Goal: Check status: Check status

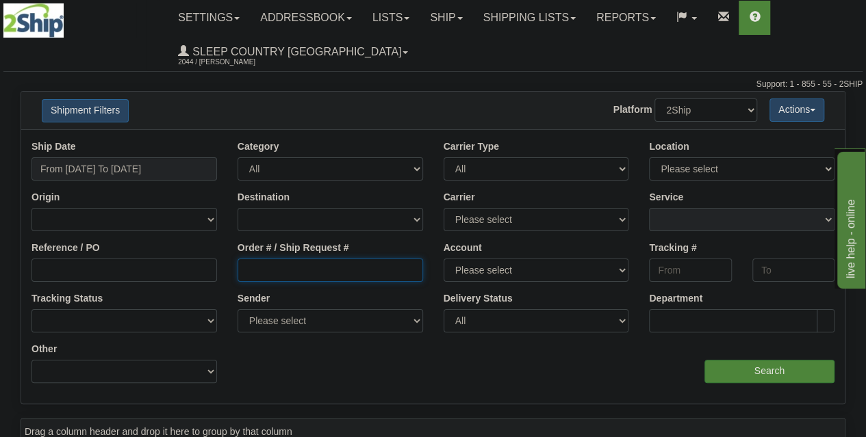
click at [290, 272] on input "Order # / Ship Request #" at bounding box center [331, 270] width 186 height 23
paste input "D421585430000012477001"
type input "D421585430000012477001"
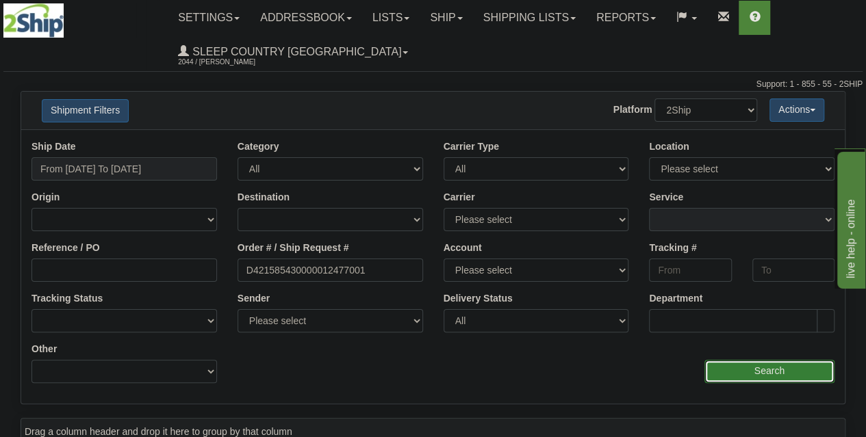
click at [746, 360] on input "Search" at bounding box center [769, 371] width 130 height 23
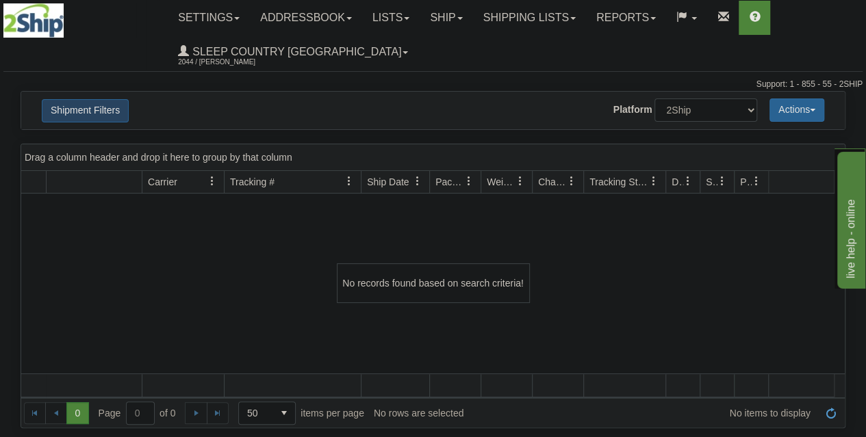
drag, startPoint x: 793, startPoint y: 116, endPoint x: 782, endPoint y: 118, distance: 11.1
click at [793, 116] on button "Actions" at bounding box center [797, 110] width 55 height 23
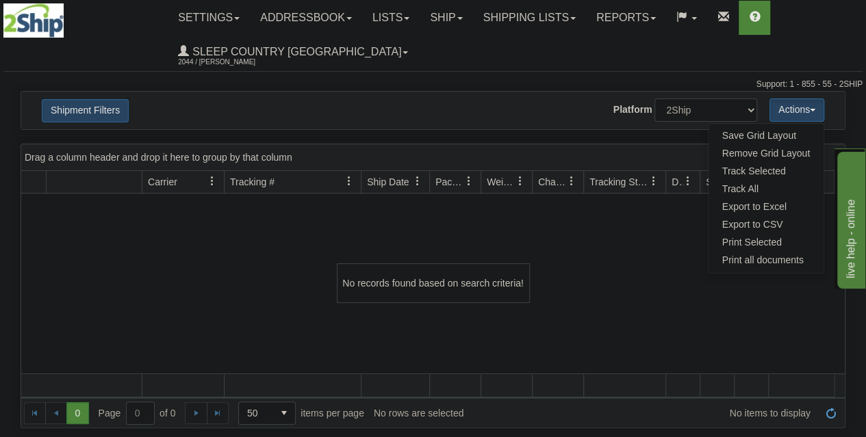
drag, startPoint x: 495, startPoint y: 51, endPoint x: 426, endPoint y: 60, distance: 69.7
click at [492, 51] on ul "Settings Shipping Preferences Fields Preferences New Addressbook Recipients Sen…" at bounding box center [515, 35] width 694 height 68
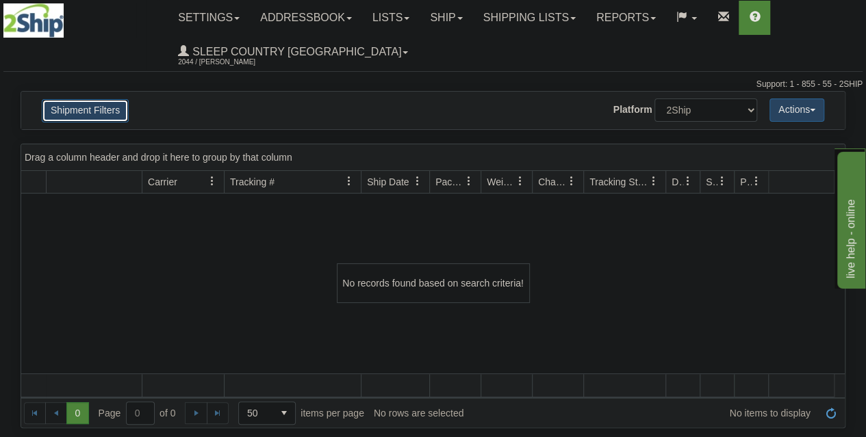
click at [112, 118] on button "Shipment Filters" at bounding box center [85, 110] width 87 height 23
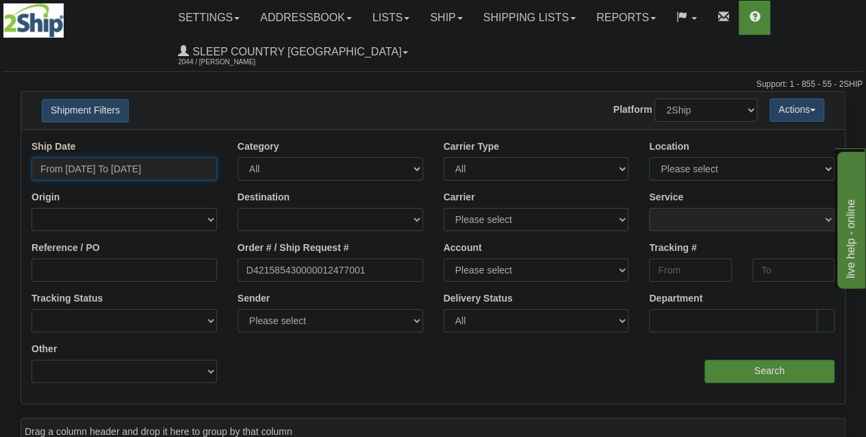
click at [134, 176] on input "From [DATE] To [DATE]" at bounding box center [124, 168] width 186 height 23
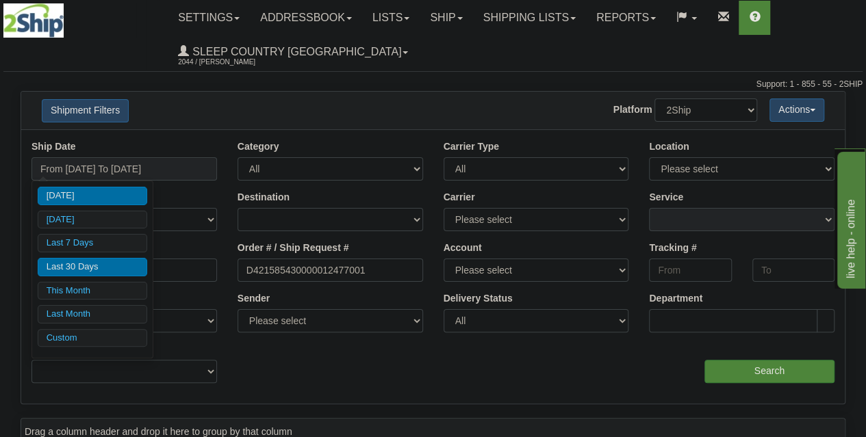
click at [110, 264] on li "Last 30 Days" at bounding box center [93, 267] width 110 height 18
type input "From [DATE] To [DATE]"
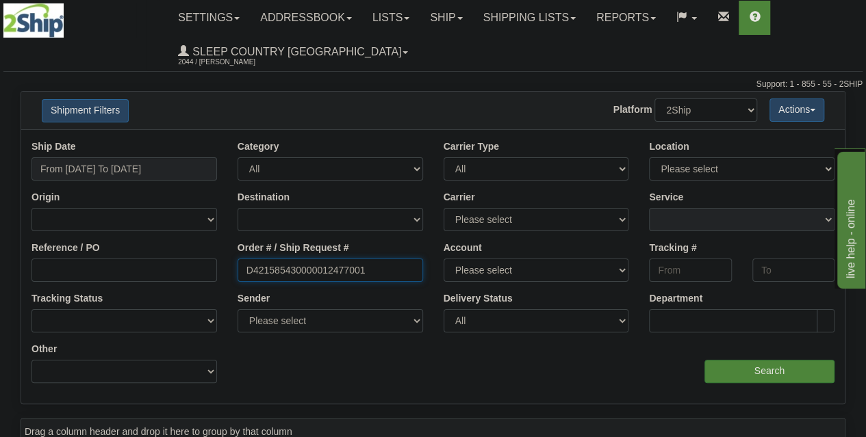
drag, startPoint x: 388, startPoint y: 271, endPoint x: 190, endPoint y: 272, distance: 197.9
click at [164, 140] on div "Reference / PO Order # / Ship Request # D421585430000012477001 Account Please s…" at bounding box center [433, 140] width 824 height 0
paste input "9002H90681"
type input "9002H906811"
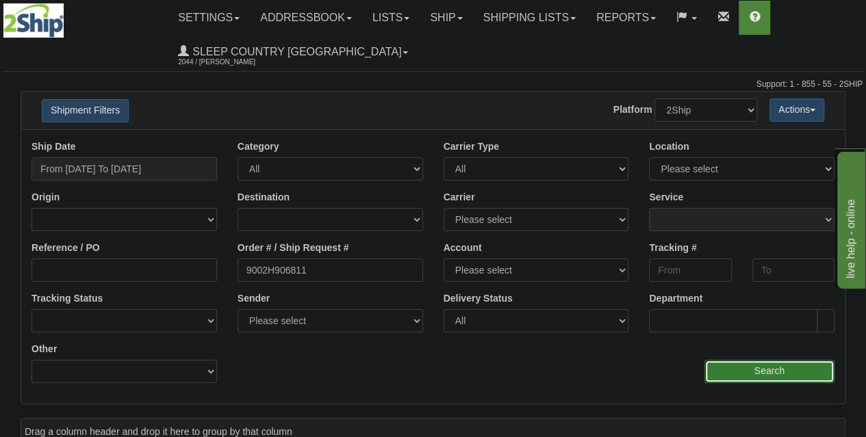
click at [735, 370] on input "Search" at bounding box center [769, 371] width 130 height 23
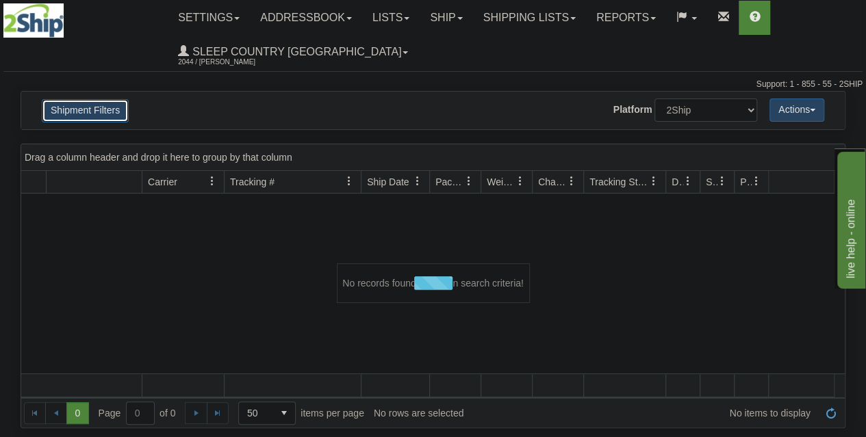
click at [107, 106] on button "Shipment Filters" at bounding box center [85, 110] width 87 height 23
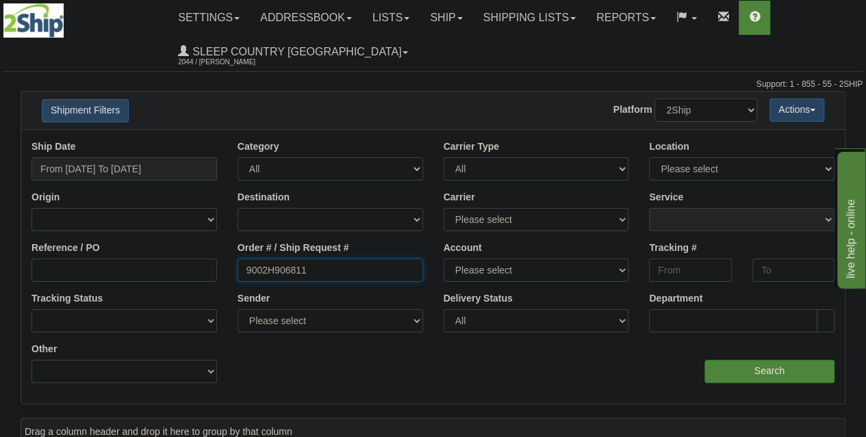
click at [315, 273] on input "9002H906811" at bounding box center [331, 270] width 186 height 23
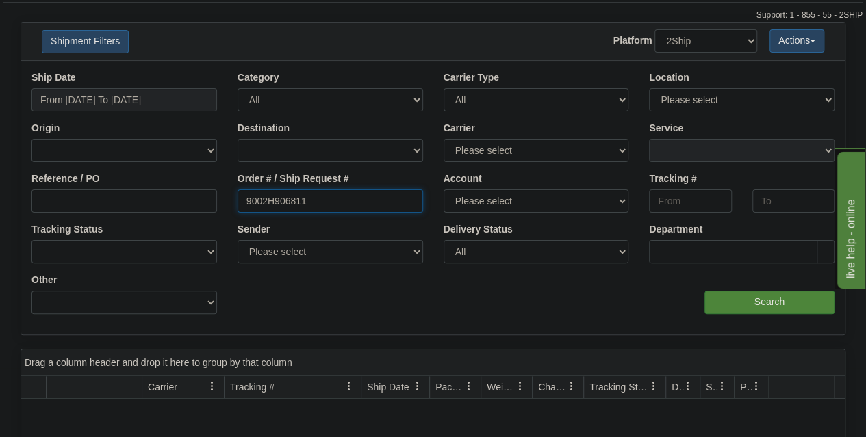
scroll to position [68, 0]
drag, startPoint x: 318, startPoint y: 204, endPoint x: 164, endPoint y: 203, distance: 154.7
click at [162, 72] on div "Reference / PO Order # / Ship Request # 9002H906811 Account Please select [GEOG…" at bounding box center [433, 72] width 824 height 0
click at [136, 199] on input "Reference / PO" at bounding box center [124, 201] width 186 height 23
paste input "9002H906811"
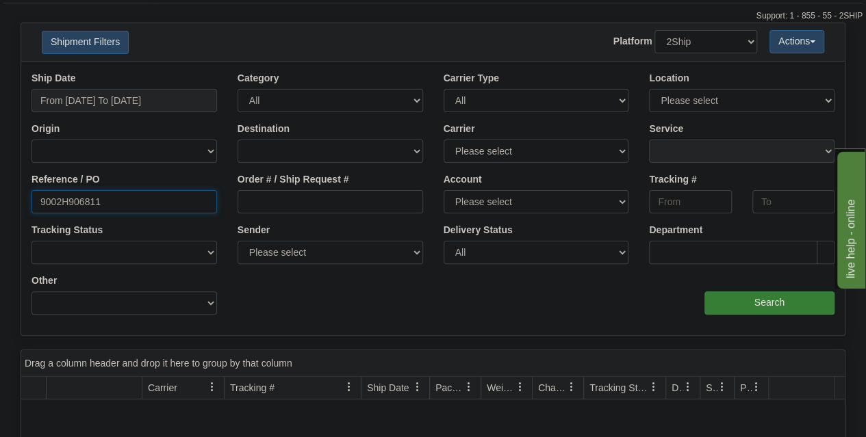
type input "9002H906811"
click at [723, 294] on input "Search" at bounding box center [769, 303] width 130 height 23
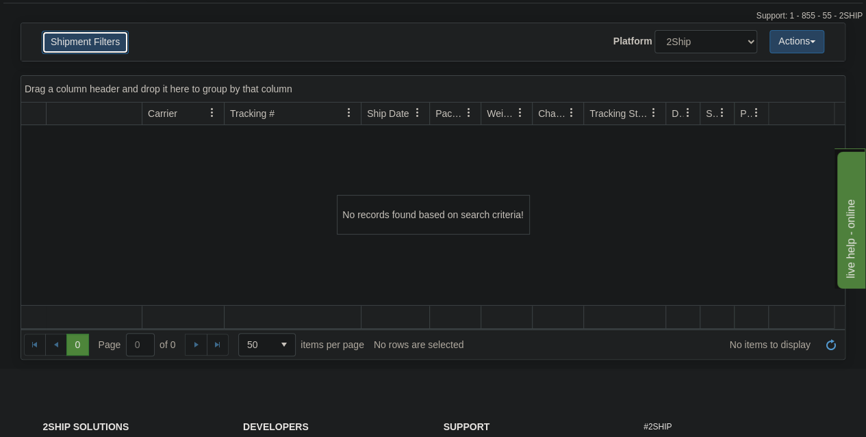
click at [111, 44] on button "Shipment Filters" at bounding box center [85, 42] width 87 height 23
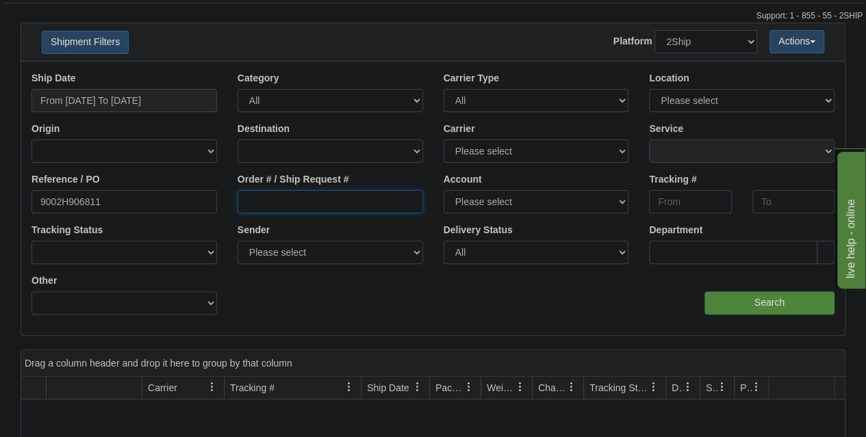
click at [263, 201] on input "Order # / Ship Request #" at bounding box center [331, 201] width 186 height 23
paste input "9002H906811"
type input "9002H906811"
drag, startPoint x: 110, startPoint y: 202, endPoint x: 0, endPoint y: 190, distance: 110.8
click at [0, 190] on div "Please wait... × Confirm Delete Delete Cancel × Confirm Delete Yes No Cancel × …" at bounding box center [433, 329] width 866 height 612
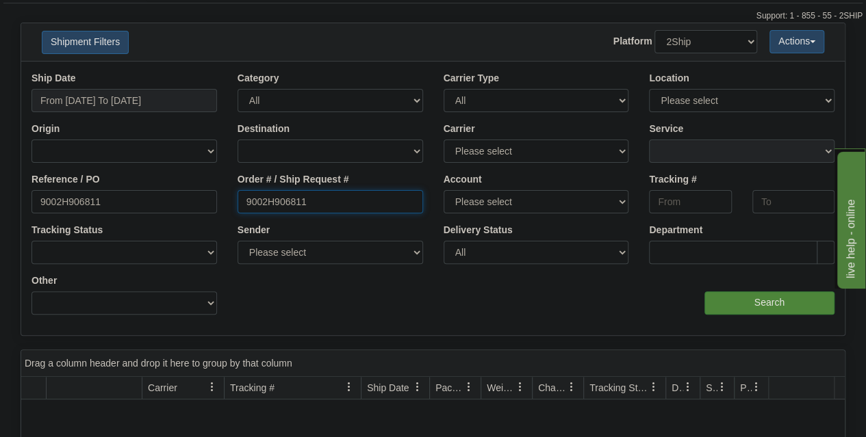
click at [314, 203] on input "9002H906811" at bounding box center [331, 201] width 186 height 23
click at [115, 201] on input "9002H906811" at bounding box center [124, 201] width 186 height 23
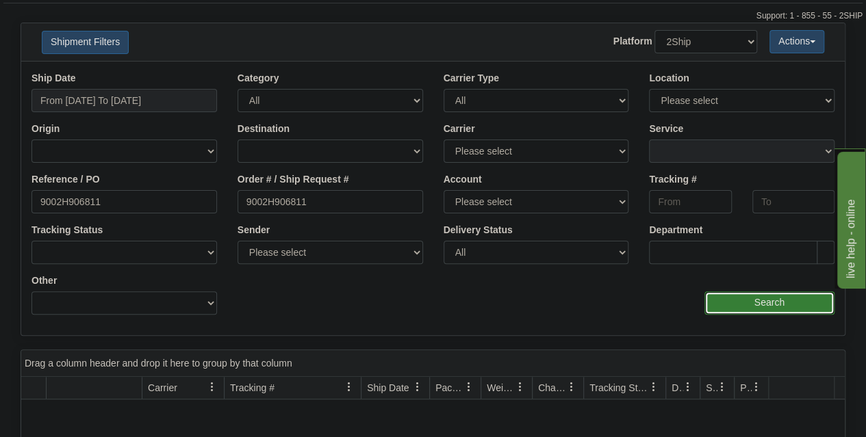
click at [777, 299] on input "Search" at bounding box center [769, 303] width 130 height 23
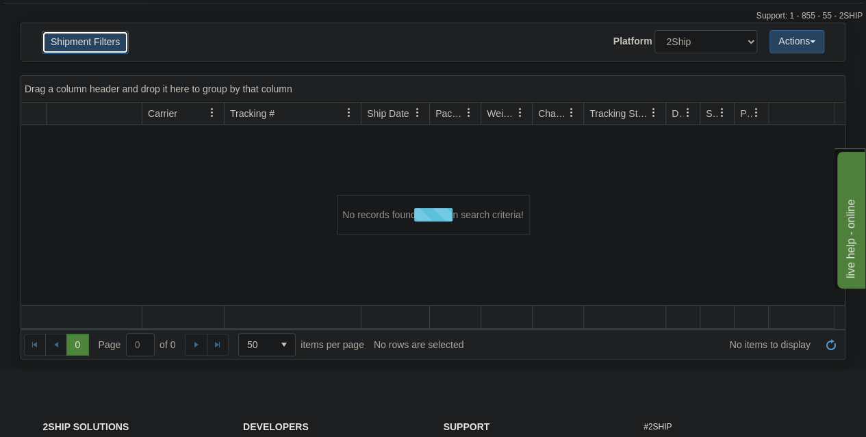
click at [105, 34] on button "Shipment Filters" at bounding box center [85, 42] width 87 height 23
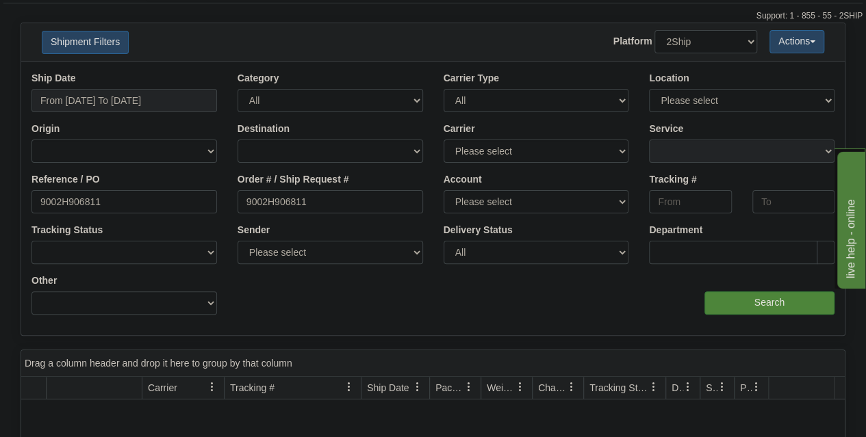
click at [135, 79] on div "Ship Date From [DATE] To [DATE]" at bounding box center [124, 92] width 186 height 40
click at [138, 90] on input "From [DATE] To [DATE]" at bounding box center [124, 100] width 186 height 23
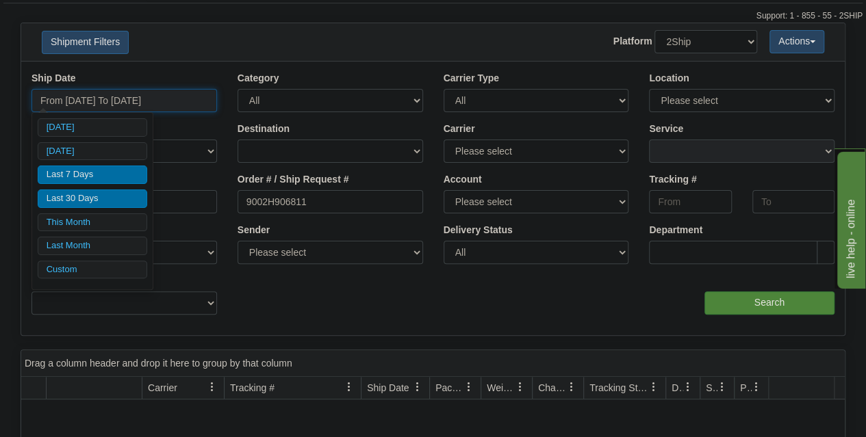
type input "[DATE]"
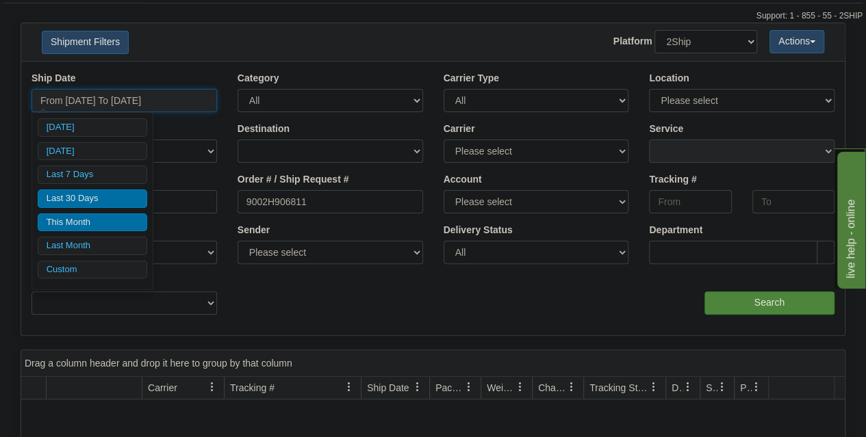
type input "[DATE]"
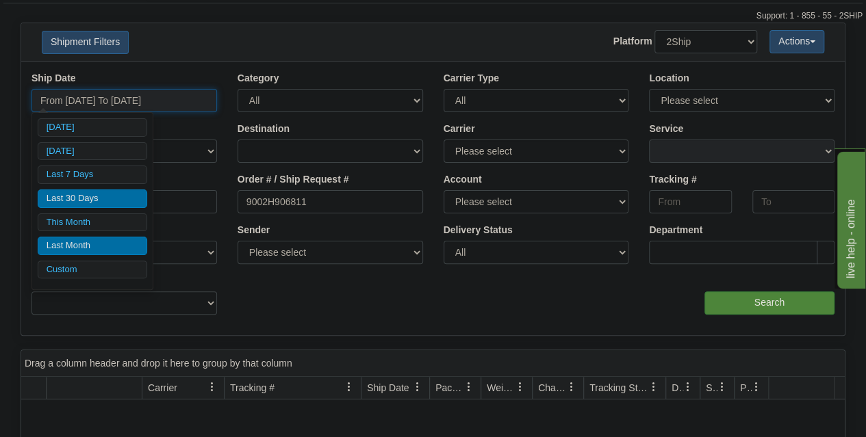
type input "[DATE]"
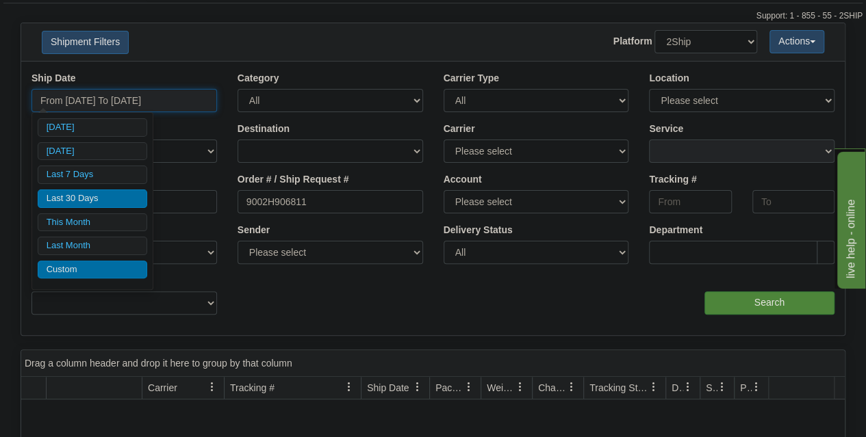
type input "[DATE]"
click at [106, 265] on li "Custom" at bounding box center [93, 270] width 110 height 18
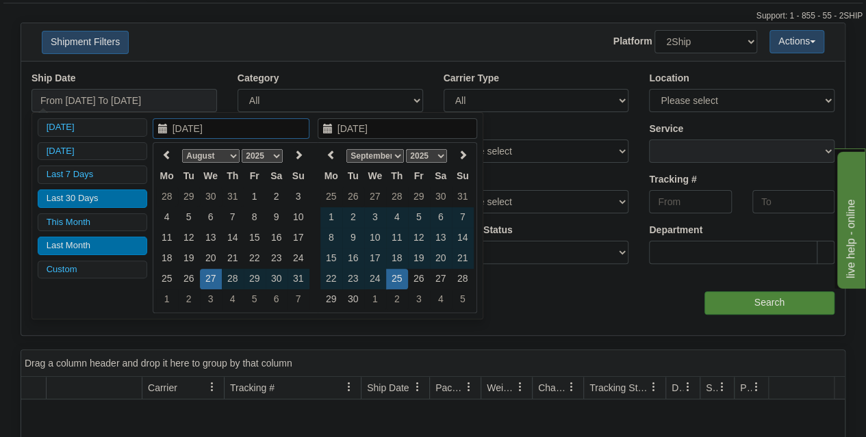
type input "[DATE]"
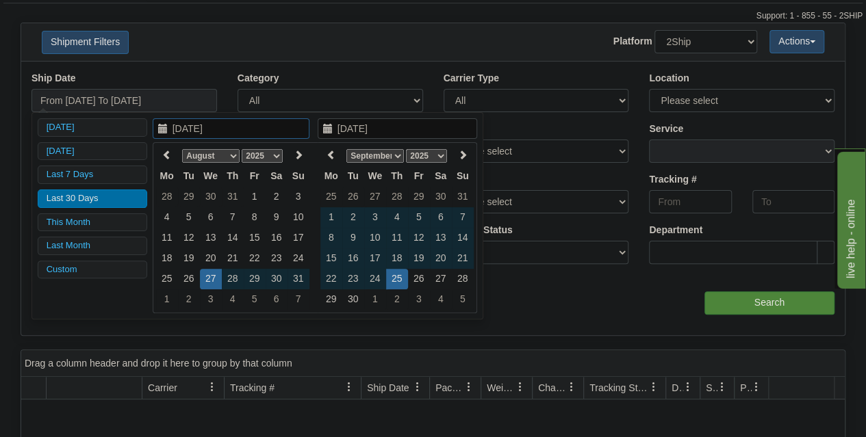
type input "[DATE]"
click at [170, 155] on icon at bounding box center [167, 155] width 10 height 10
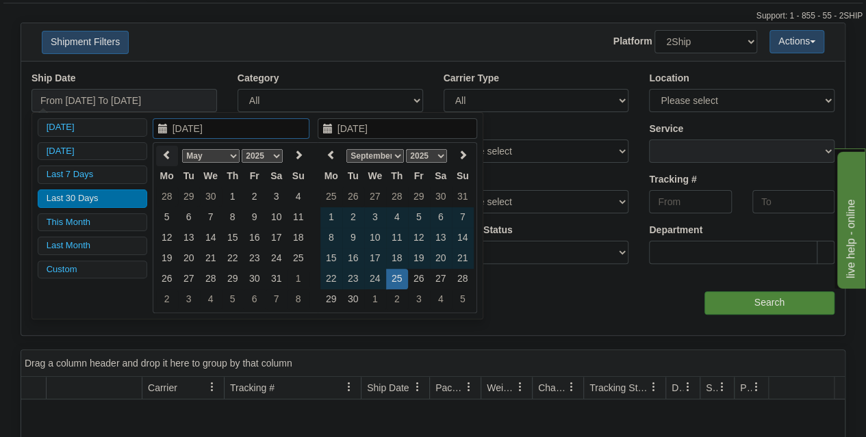
click at [168, 155] on icon at bounding box center [167, 155] width 10 height 10
type input "[DATE]"
click at [176, 216] on td "7" at bounding box center [167, 217] width 22 height 21
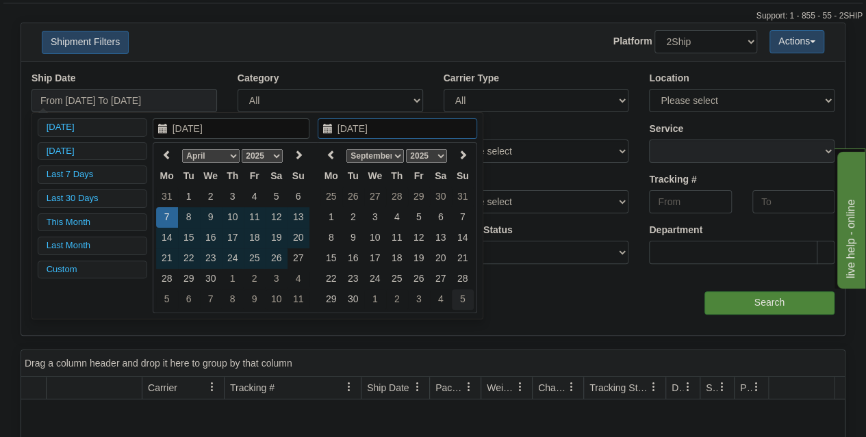
type input "[DATE]"
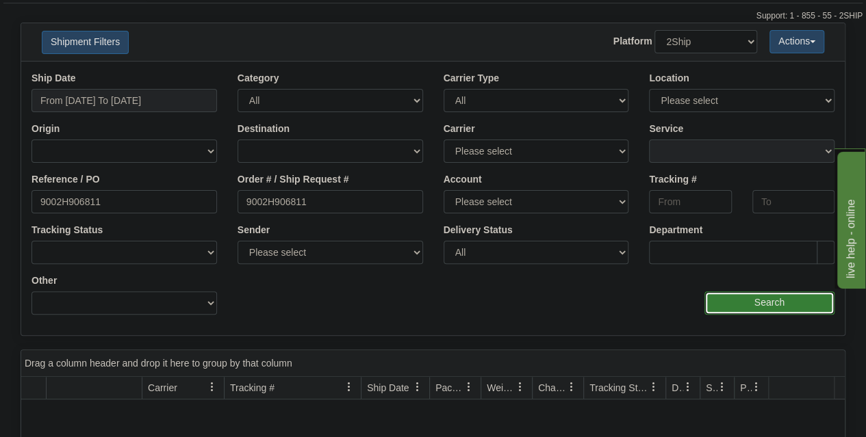
click at [731, 298] on input "Search" at bounding box center [769, 303] width 130 height 23
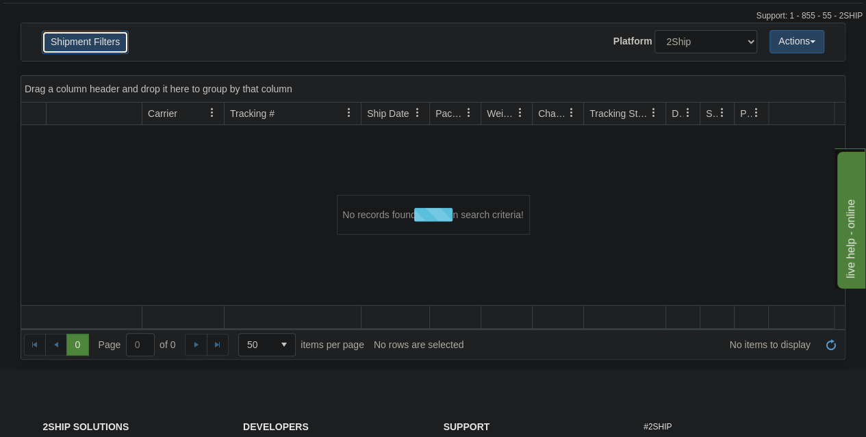
click at [75, 50] on button "Shipment Filters" at bounding box center [85, 42] width 87 height 23
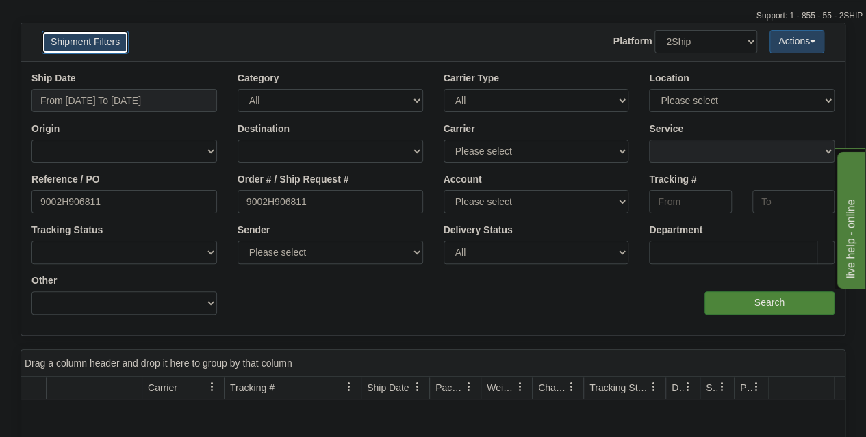
click at [77, 47] on button "Shipment Filters" at bounding box center [85, 42] width 87 height 23
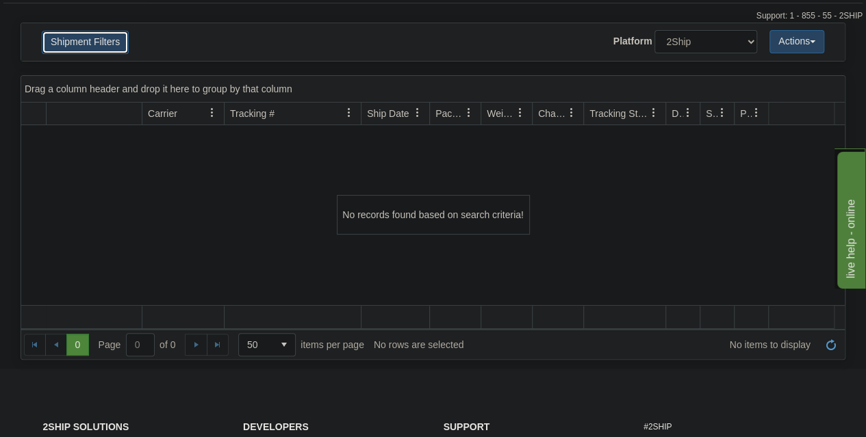
click at [76, 47] on button "Shipment Filters" at bounding box center [85, 42] width 87 height 23
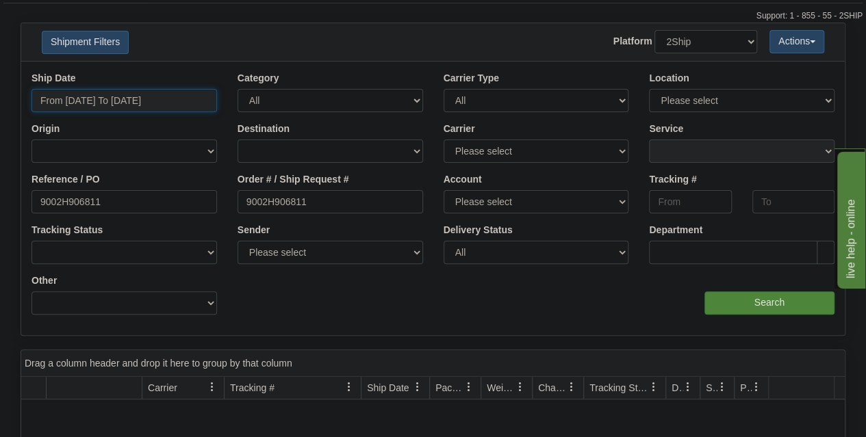
type input "[DATE]"
click at [134, 101] on input "From [DATE] To [DATE]" at bounding box center [124, 100] width 186 height 23
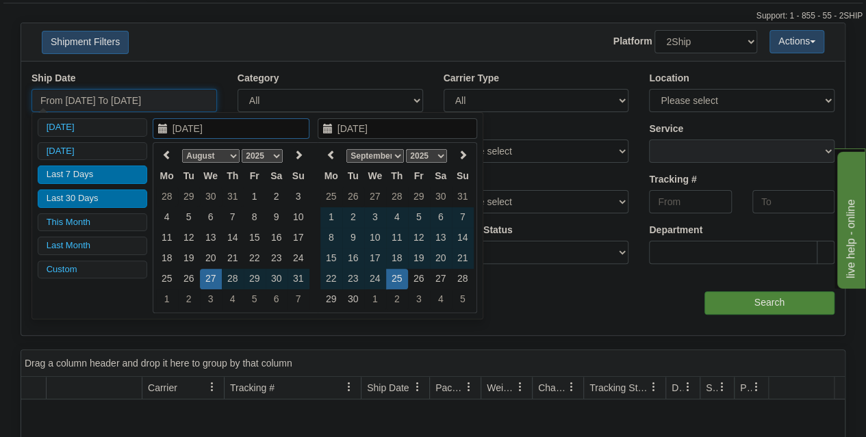
type input "[DATE]"
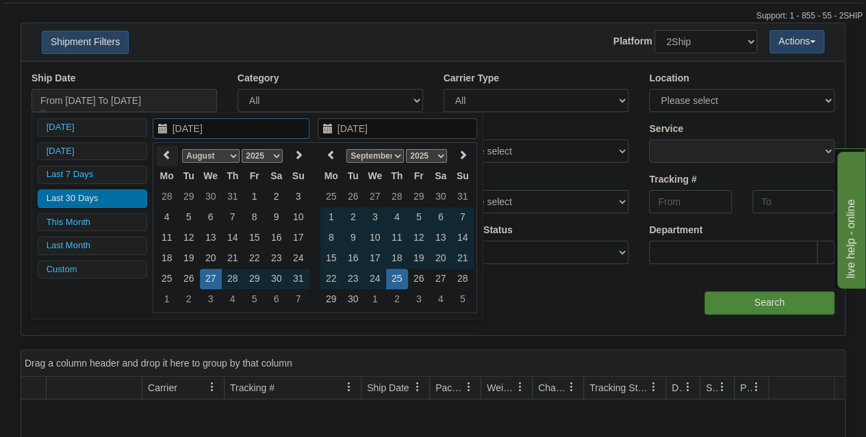
click at [163, 157] on icon at bounding box center [167, 155] width 10 height 10
type input "[DATE]"
click at [200, 207] on td "9" at bounding box center [211, 217] width 22 height 21
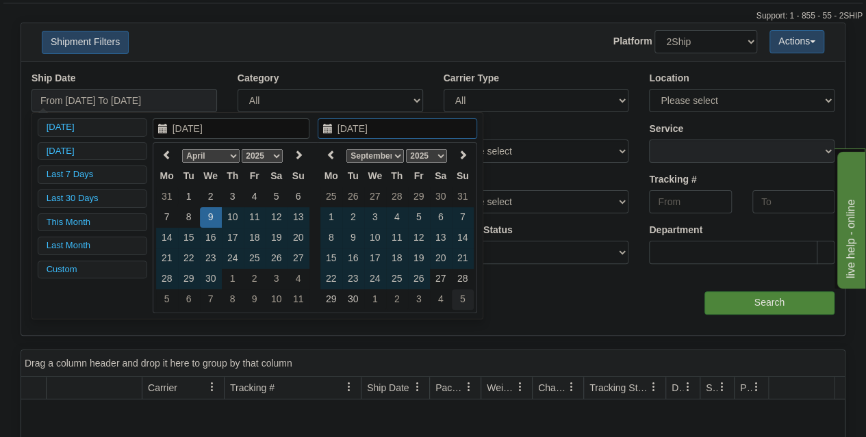
type input "[DATE]"
click at [464, 292] on td "5" at bounding box center [463, 300] width 22 height 21
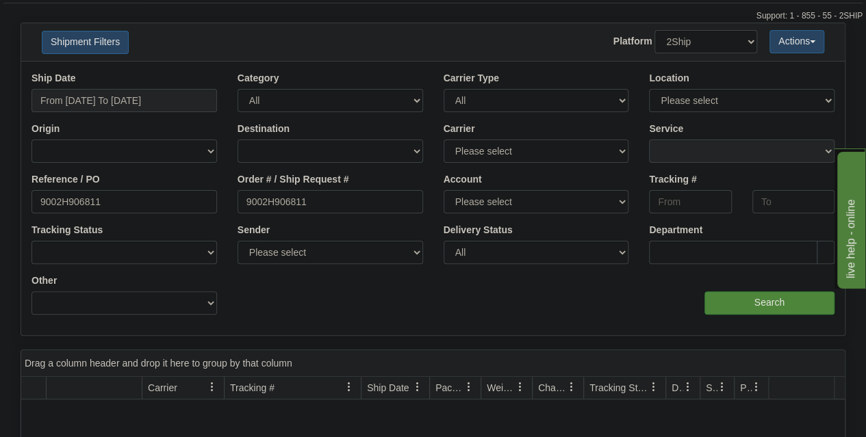
type input "From [DATE] To [DATE]"
click at [724, 307] on input "Search" at bounding box center [769, 303] width 130 height 23
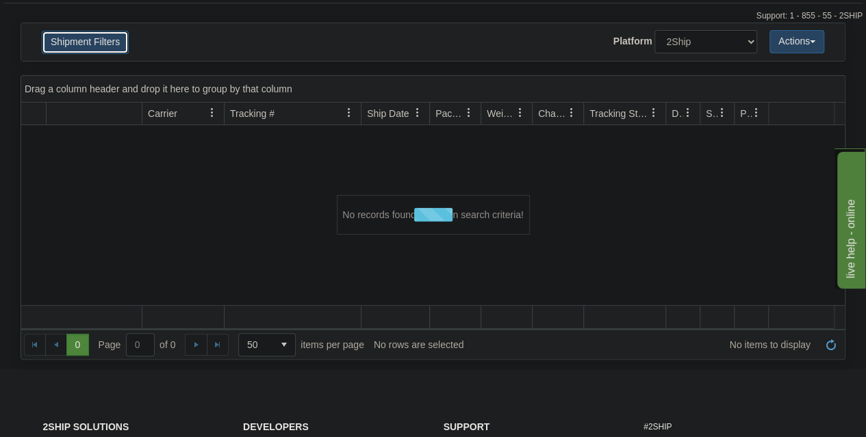
click at [77, 43] on button "Shipment Filters" at bounding box center [85, 42] width 87 height 23
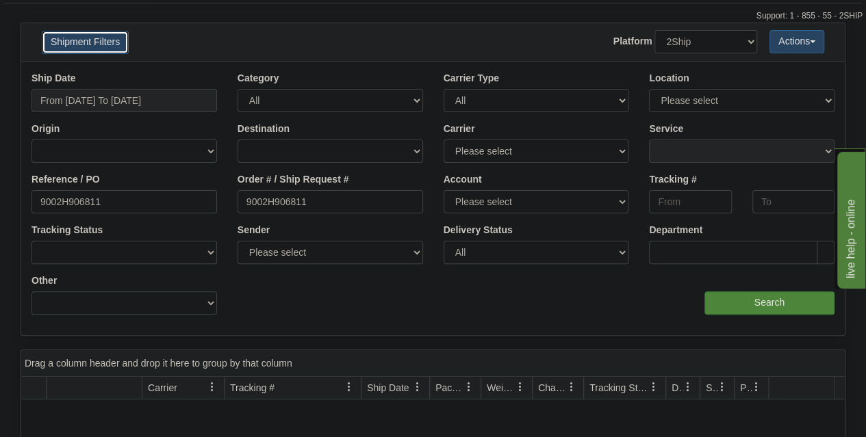
click at [77, 43] on button "Shipment Filters" at bounding box center [85, 42] width 87 height 23
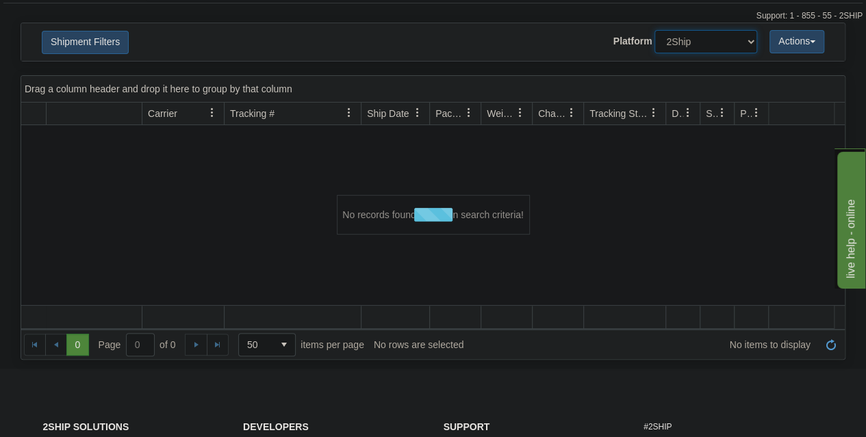
click at [691, 37] on select "2Ship Imported" at bounding box center [705, 41] width 103 height 23
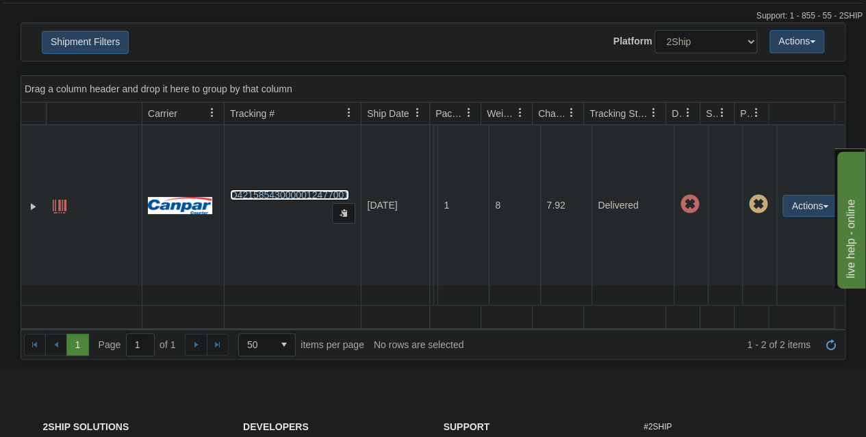
click at [301, 198] on link "D421585430000012477001" at bounding box center [289, 195] width 119 height 11
